Goal: Information Seeking & Learning: Check status

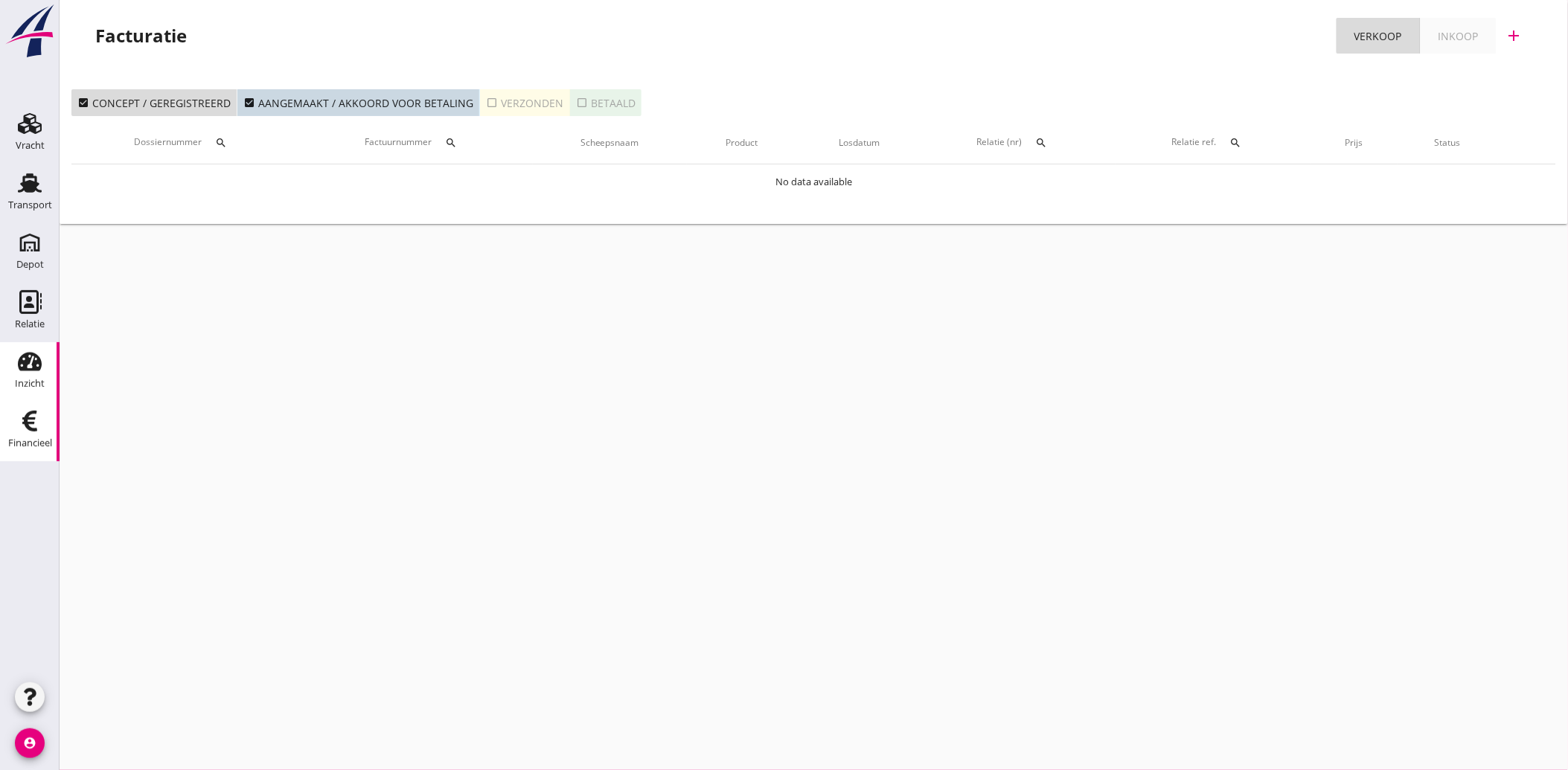
click at [19, 361] on use at bounding box center [29, 362] width 24 height 19
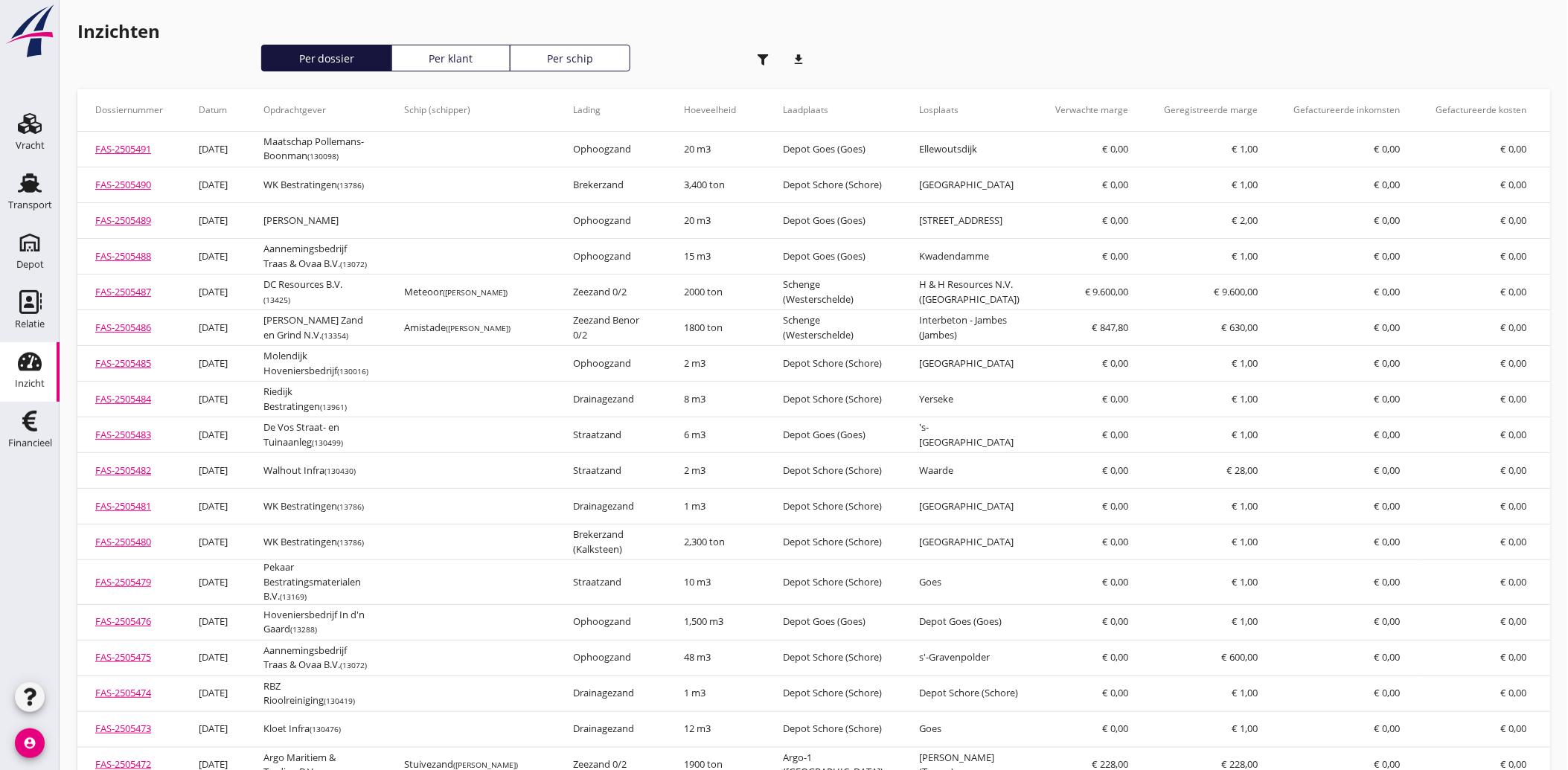
click at [763, 58] on use "button" at bounding box center [763, 60] width 11 height 11
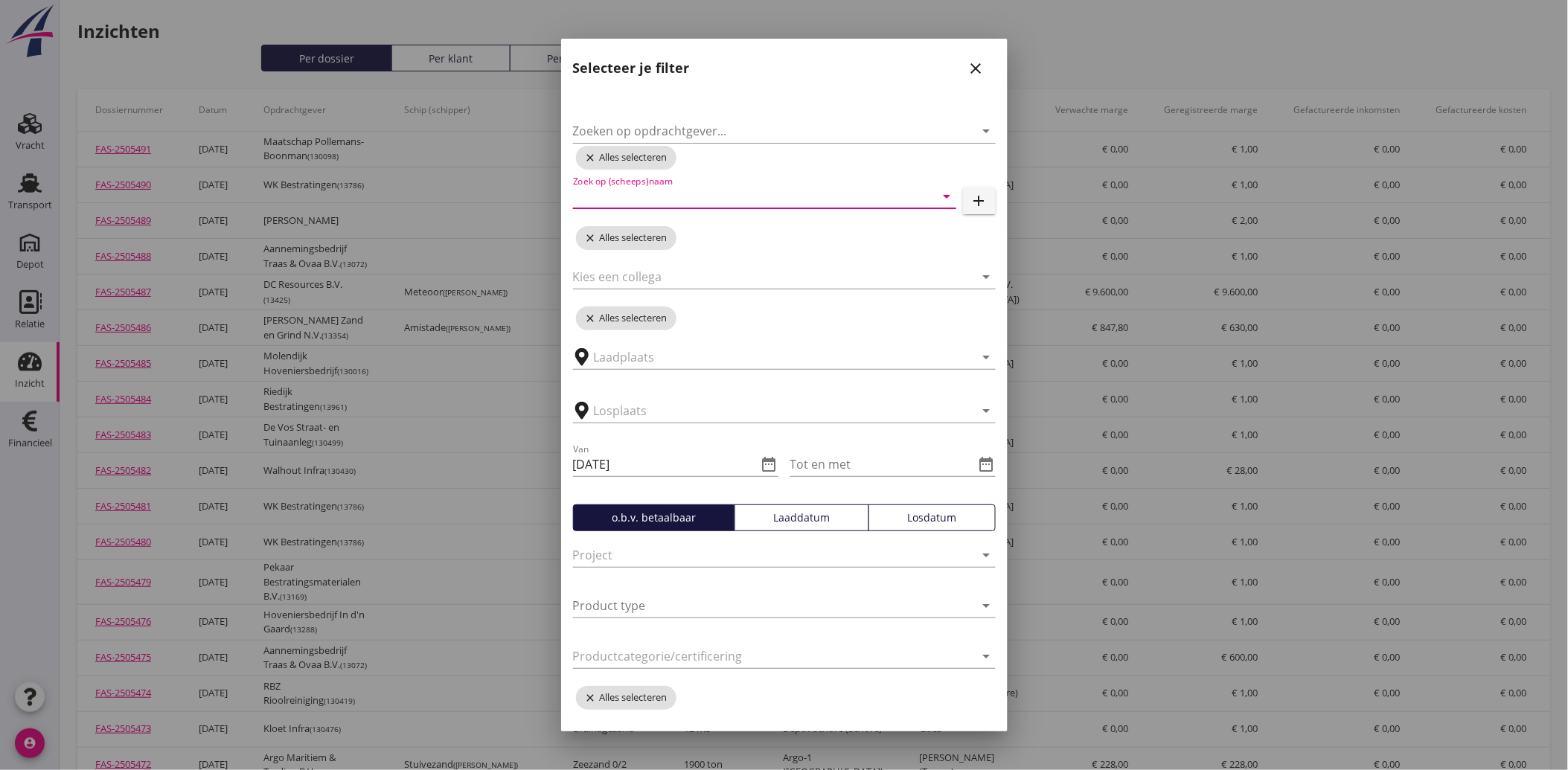
click at [657, 192] on input "Zoek op (scheeps)naam" at bounding box center [743, 196] width 341 height 24
type input "muta"
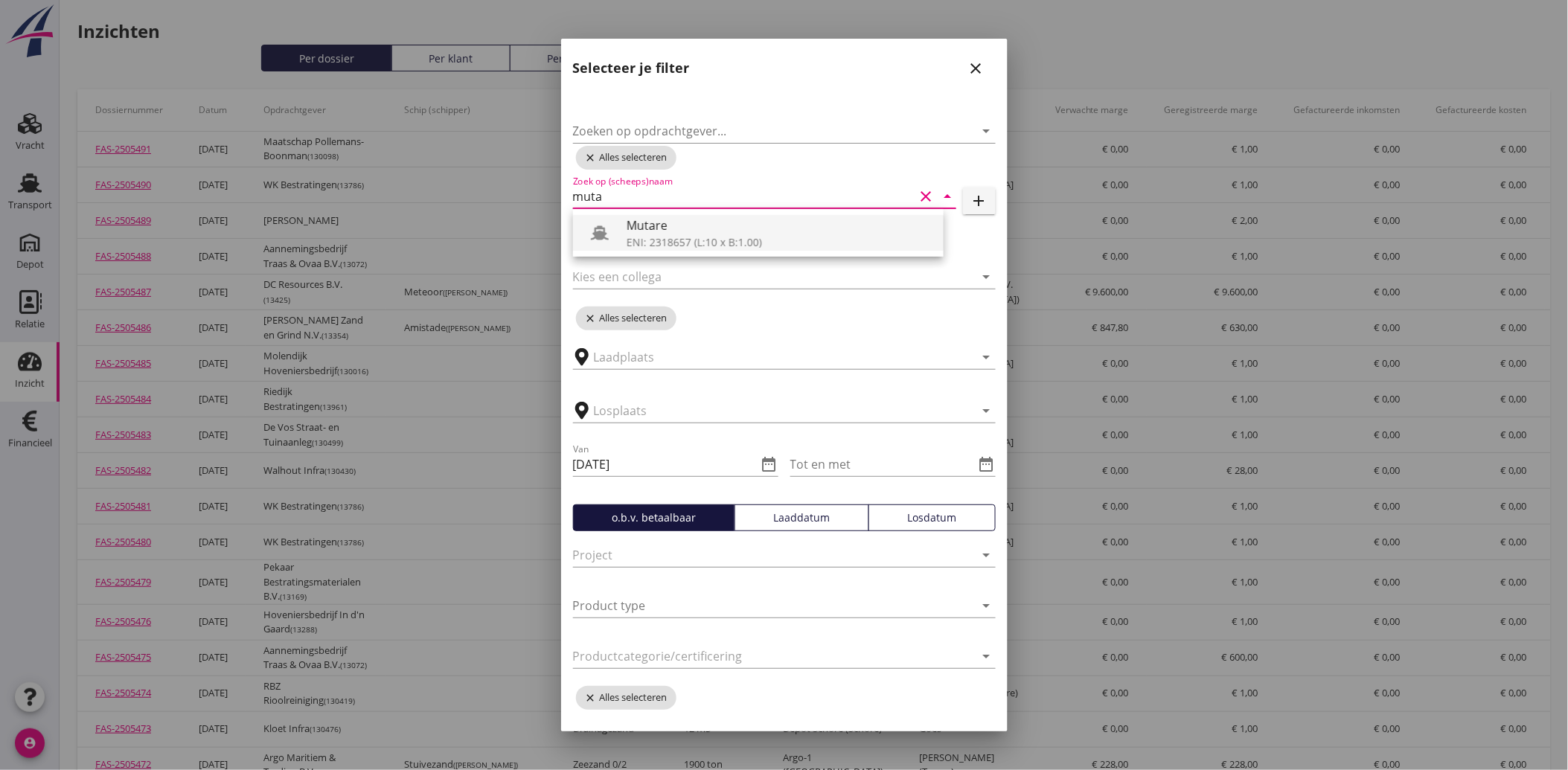
click at [645, 221] on div "Mutare" at bounding box center [779, 225] width 305 height 18
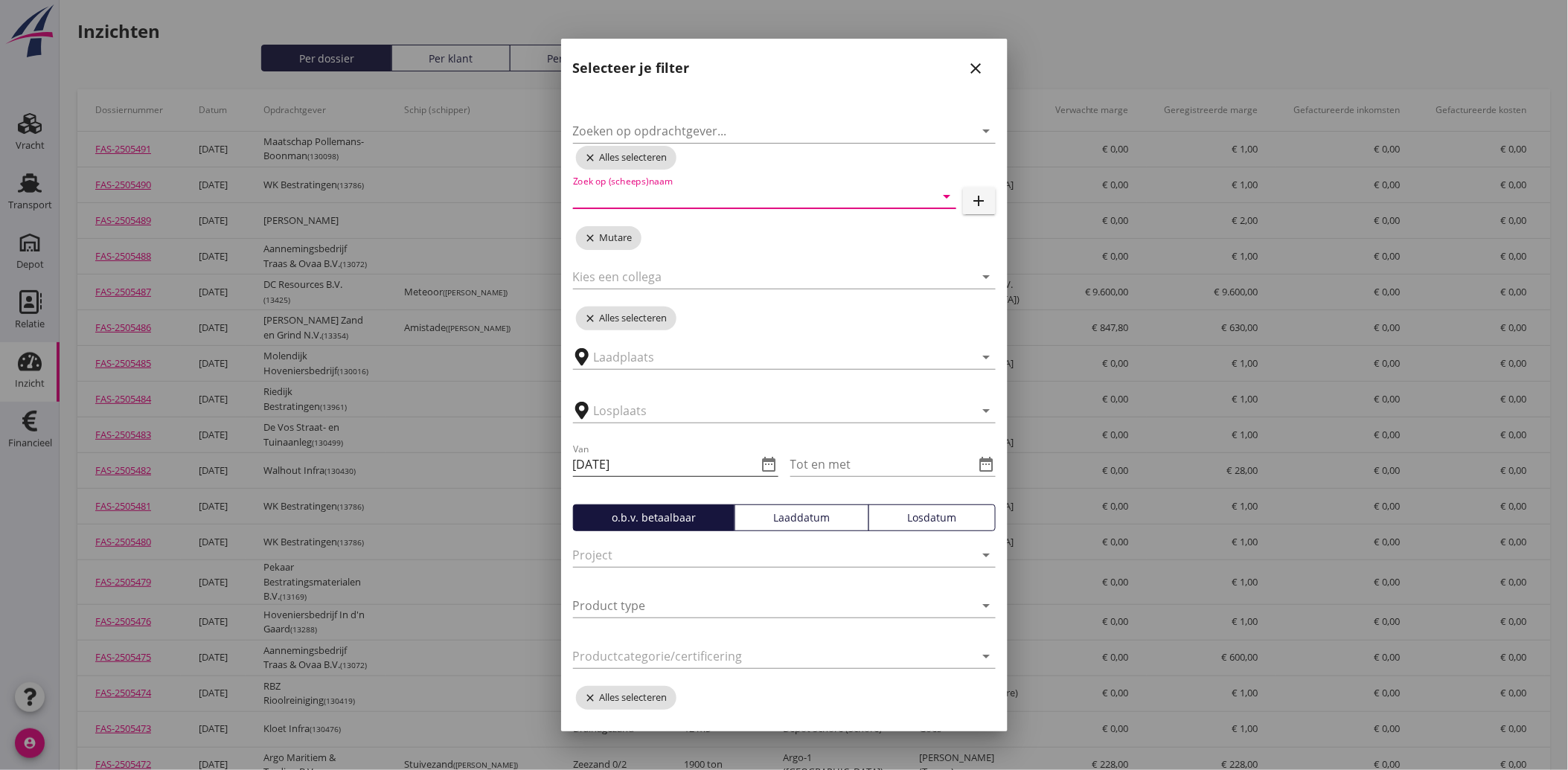
click at [767, 458] on icon "date_range" at bounding box center [769, 464] width 18 height 18
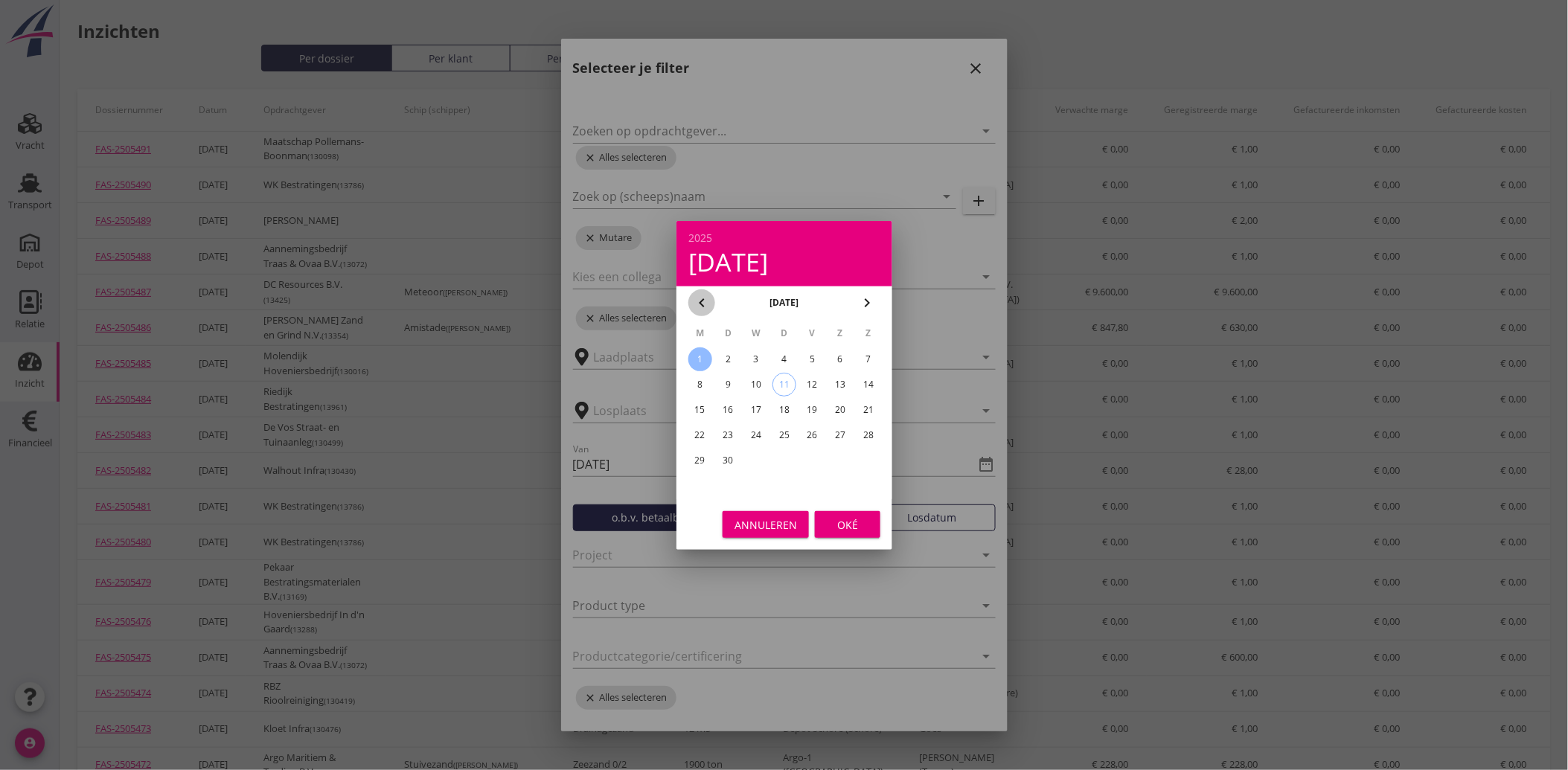
drag, startPoint x: 705, startPoint y: 299, endPoint x: 707, endPoint y: 307, distance: 8.2
click at [705, 299] on icon "chevron_left" at bounding box center [701, 303] width 18 height 18
click at [813, 354] on div "1" at bounding box center [812, 359] width 24 height 24
click at [700, 313] on button "chevron_left" at bounding box center [701, 303] width 27 height 27
click at [726, 361] on div "1" at bounding box center [728, 359] width 24 height 24
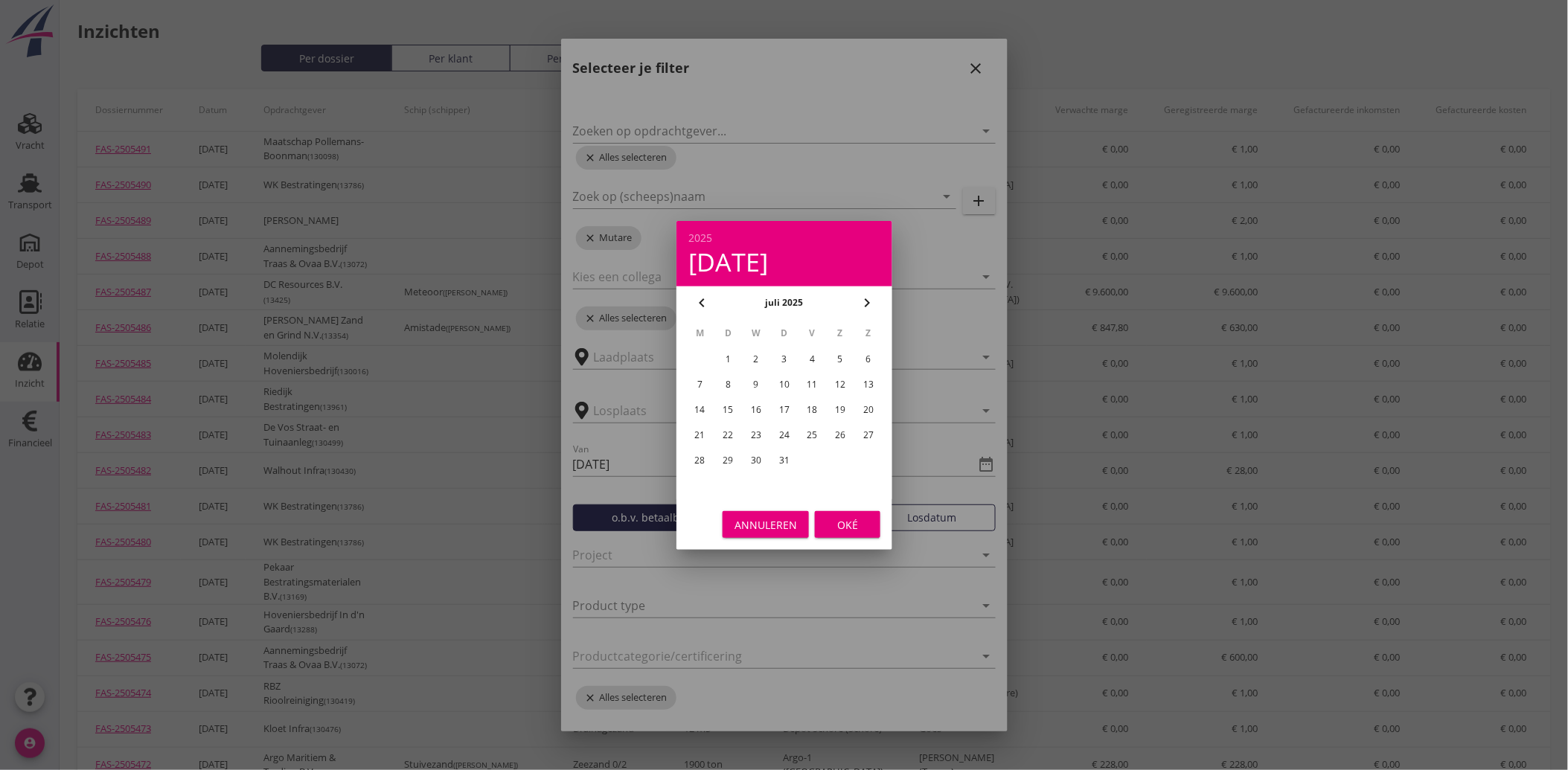
type input "[DATE]"
click at [841, 521] on div "Oké" at bounding box center [847, 524] width 42 height 15
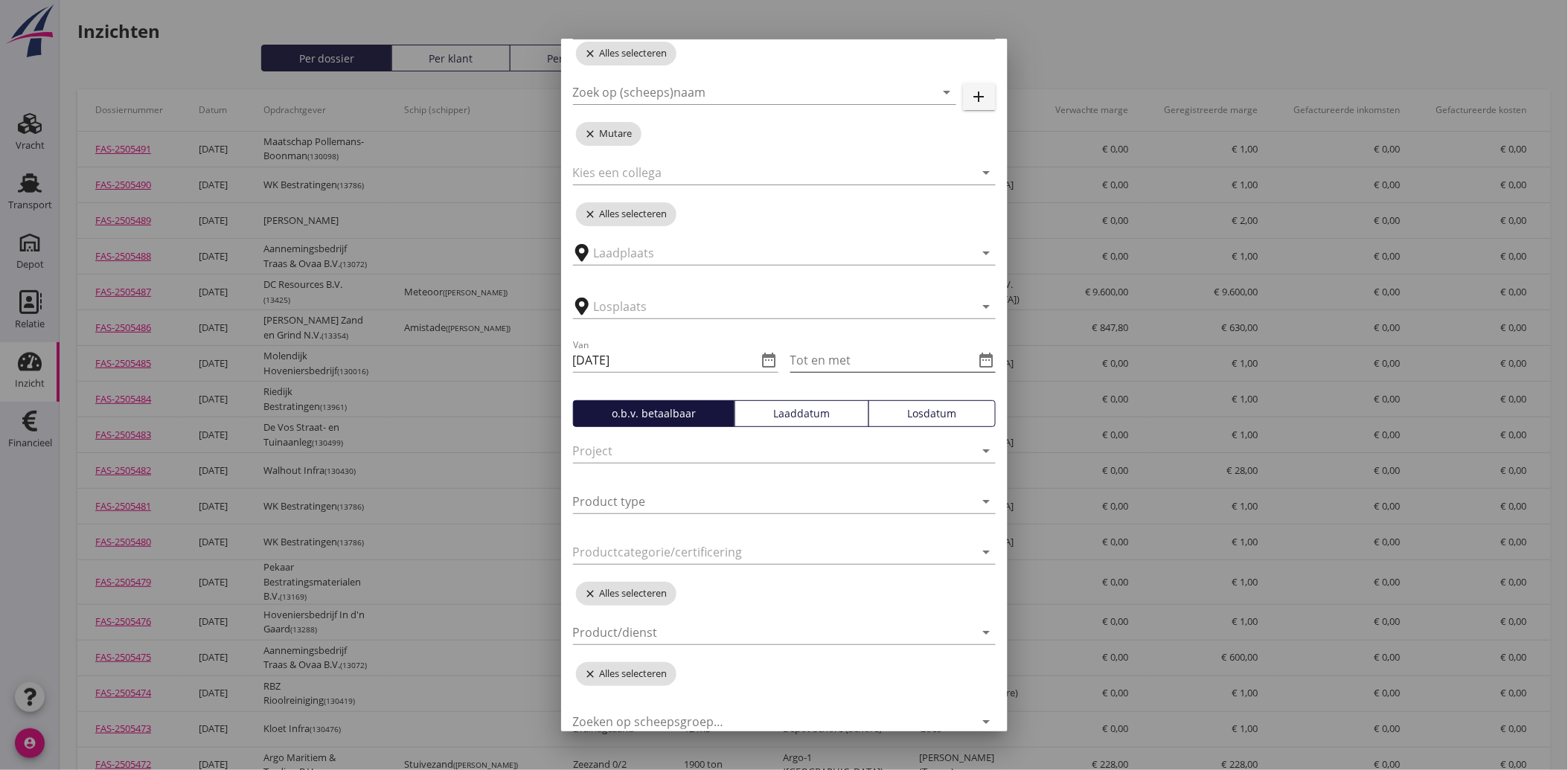
scroll to position [167, 0]
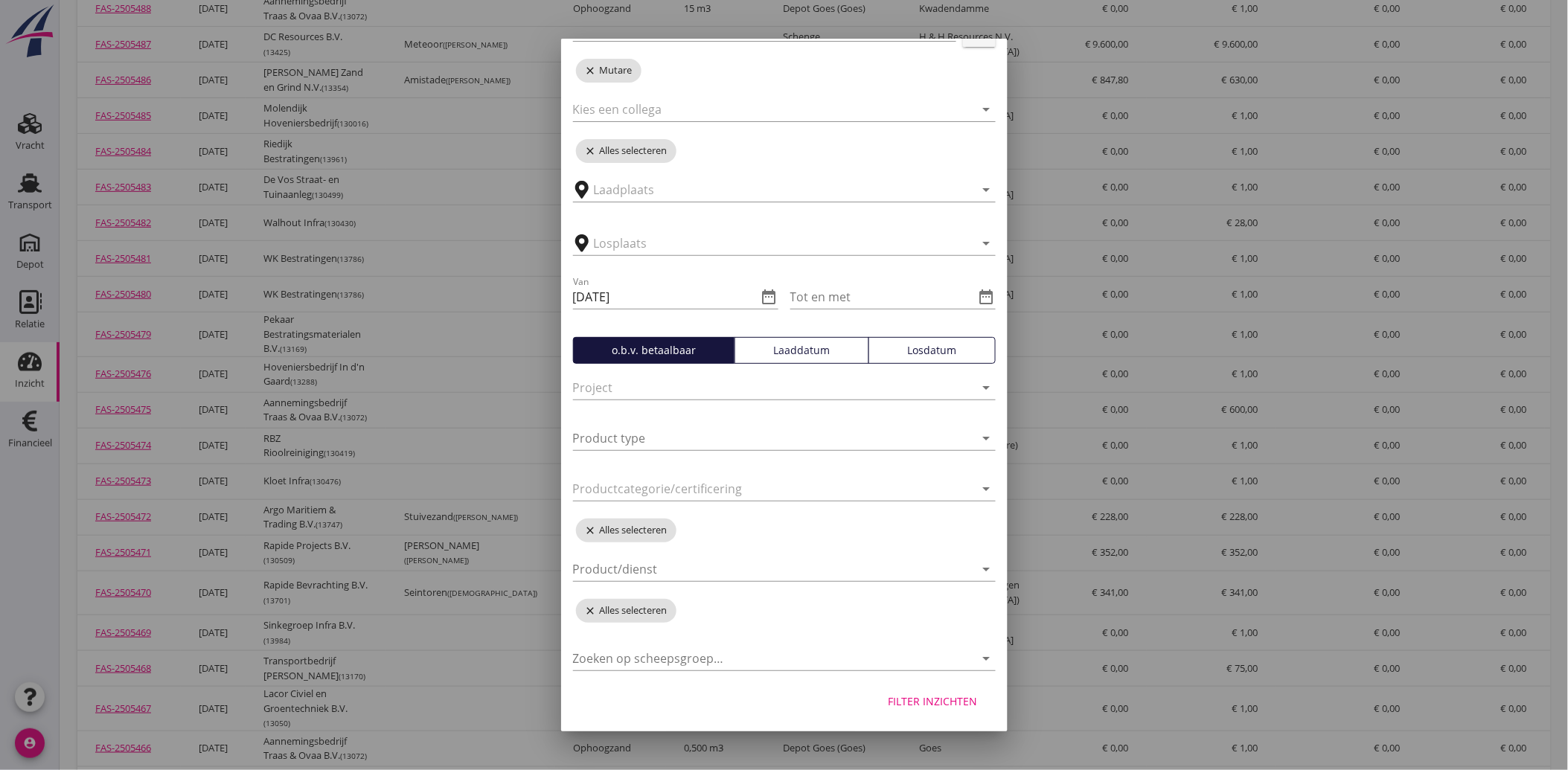
click at [936, 702] on div "Filter inzichten" at bounding box center [933, 701] width 89 height 15
